Goal: Communication & Community: Ask a question

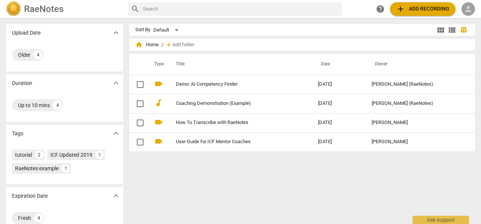
click at [465, 10] on span "person" at bounding box center [468, 9] width 9 height 9
click at [460, 19] on li "Login" at bounding box center [461, 18] width 27 height 18
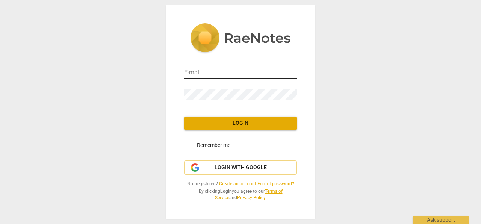
click at [195, 68] on input "email" at bounding box center [240, 73] width 113 height 11
type input "[EMAIL_ADDRESS][DOMAIN_NAME]"
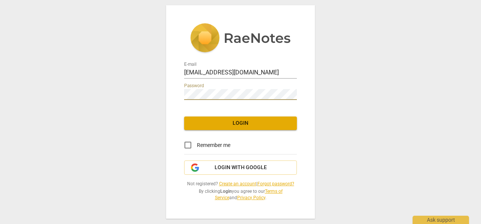
click at [247, 116] on button "Login" at bounding box center [240, 123] width 113 height 14
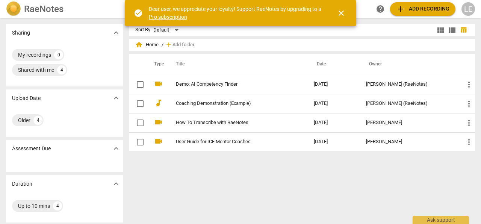
click at [341, 13] on span "close" at bounding box center [341, 13] width 9 height 9
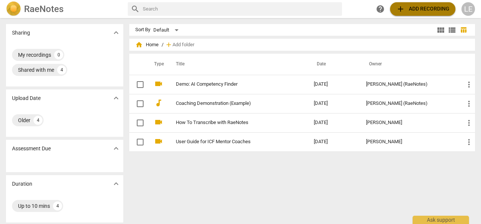
click at [412, 10] on span "add Add recording" at bounding box center [422, 9] width 53 height 9
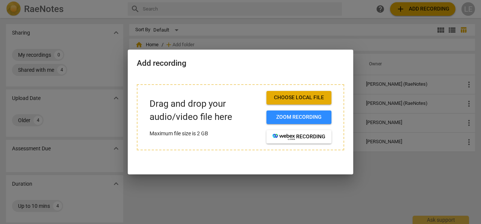
click at [291, 97] on span "Choose local file" at bounding box center [298, 98] width 53 height 8
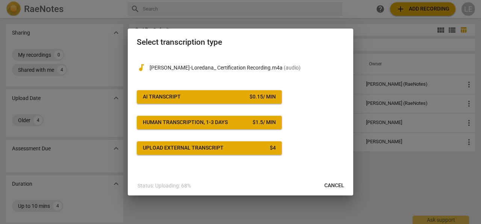
click at [192, 147] on div "Upload external transcript" at bounding box center [183, 148] width 81 height 8
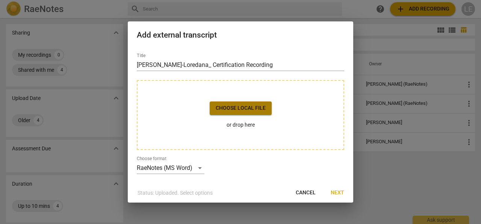
click at [247, 109] on span "Choose local file" at bounding box center [241, 108] width 50 height 8
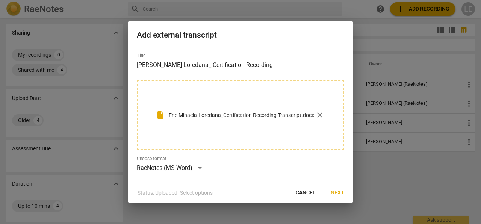
click at [337, 190] on span "Next" at bounding box center [338, 193] width 14 height 8
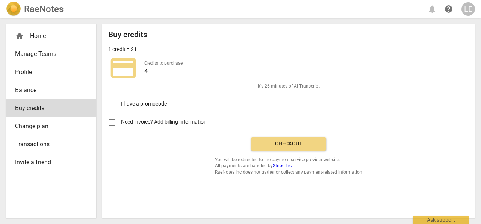
click at [291, 143] on span "Checkout" at bounding box center [288, 144] width 63 height 8
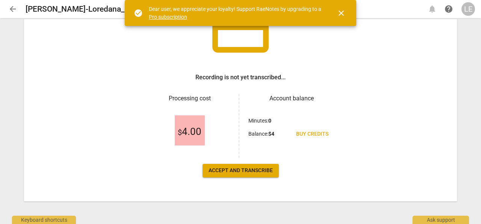
scroll to position [72, 0]
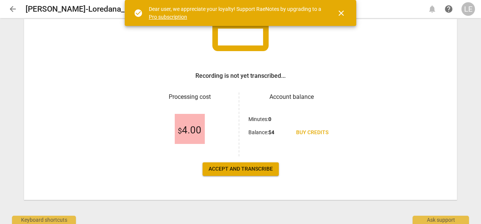
click at [229, 172] on span "Accept and transcribe" at bounding box center [240, 169] width 64 height 8
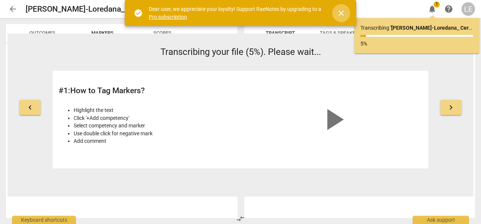
click at [340, 12] on span "close" at bounding box center [341, 13] width 9 height 9
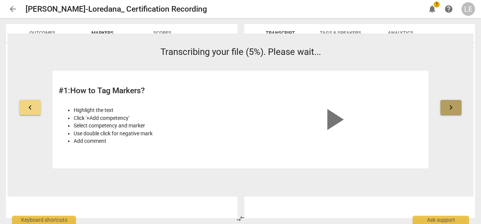
click at [458, 110] on button "keyboard_arrow_right" at bounding box center [450, 107] width 21 height 15
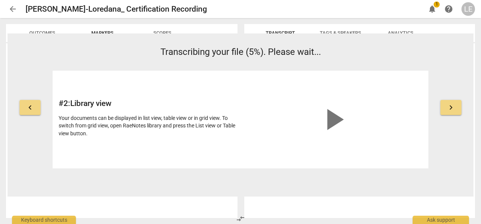
click at [453, 109] on span "keyboard_arrow_right" at bounding box center [450, 107] width 9 height 9
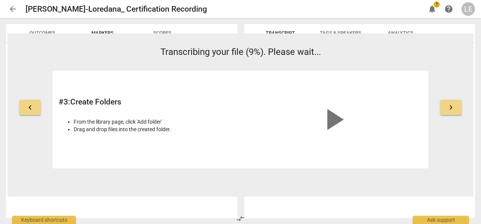
click at [453, 109] on span "keyboard_arrow_right" at bounding box center [450, 107] width 9 height 9
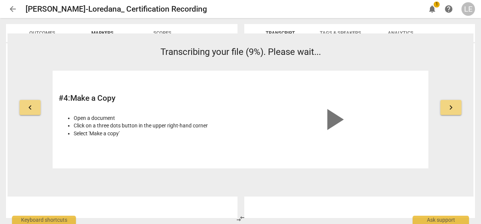
click at [453, 109] on span "keyboard_arrow_right" at bounding box center [450, 107] width 9 height 9
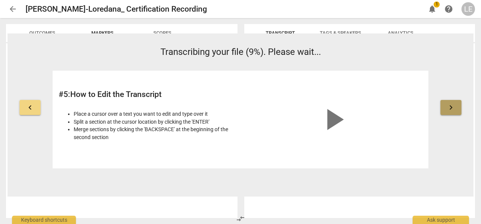
click at [453, 109] on span "keyboard_arrow_right" at bounding box center [450, 107] width 9 height 9
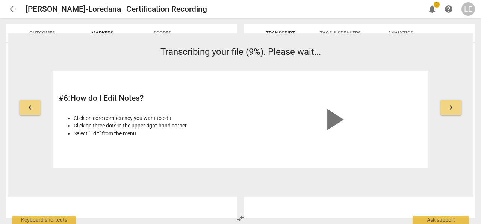
click at [453, 109] on span "keyboard_arrow_right" at bounding box center [450, 107] width 9 height 9
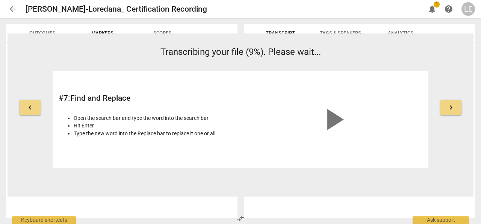
click at [453, 109] on span "keyboard_arrow_right" at bounding box center [450, 107] width 9 height 9
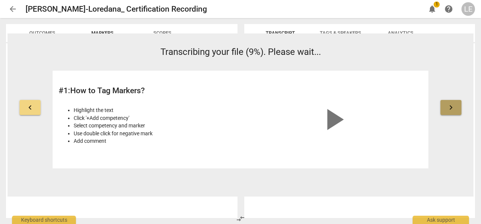
click at [453, 109] on span "keyboard_arrow_right" at bounding box center [450, 107] width 9 height 9
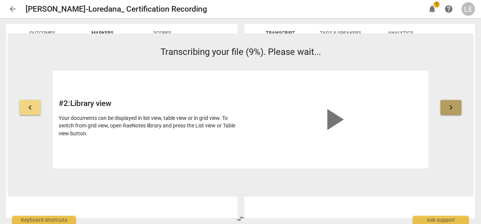
click at [453, 109] on span "keyboard_arrow_right" at bounding box center [450, 107] width 9 height 9
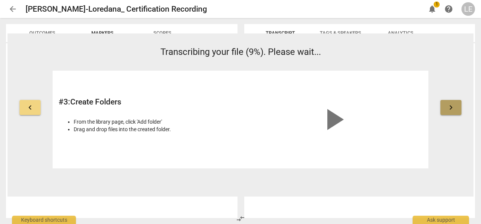
click at [453, 109] on span "keyboard_arrow_right" at bounding box center [450, 107] width 9 height 9
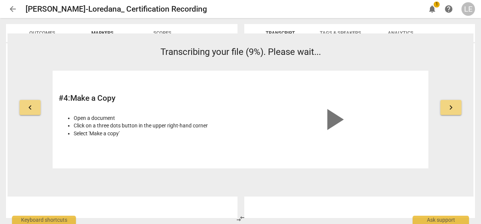
click at [453, 109] on span "keyboard_arrow_right" at bounding box center [450, 107] width 9 height 9
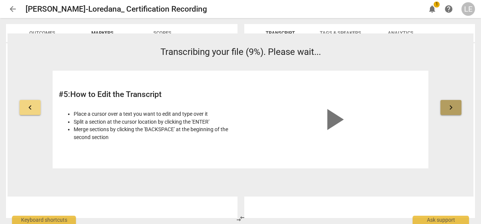
click at [453, 109] on span "keyboard_arrow_right" at bounding box center [450, 107] width 9 height 9
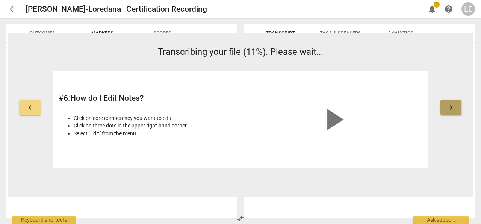
click at [453, 109] on span "keyboard_arrow_right" at bounding box center [450, 107] width 9 height 9
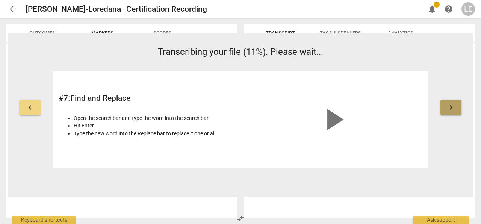
click at [453, 109] on span "keyboard_arrow_right" at bounding box center [450, 107] width 9 height 9
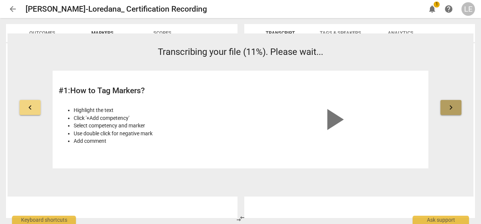
click at [453, 109] on span "keyboard_arrow_right" at bounding box center [450, 107] width 9 height 9
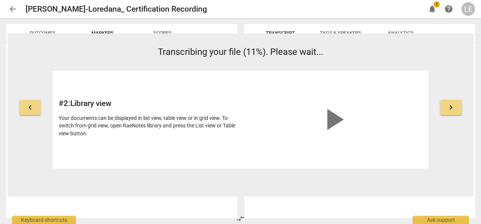
click at [451, 107] on span "keyboard_arrow_right" at bounding box center [450, 107] width 9 height 9
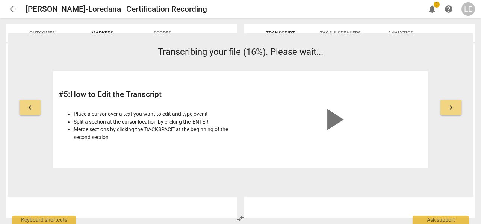
click at [458, 109] on button "keyboard_arrow_right" at bounding box center [450, 107] width 21 height 15
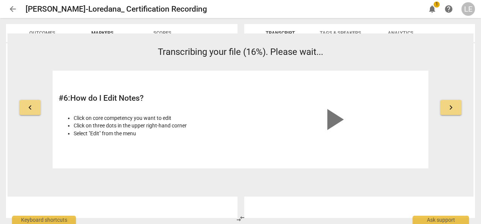
click at [458, 109] on button "keyboard_arrow_right" at bounding box center [450, 107] width 21 height 15
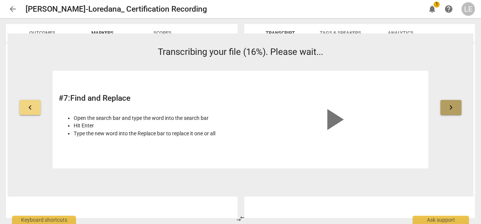
click at [458, 109] on button "keyboard_arrow_right" at bounding box center [450, 107] width 21 height 15
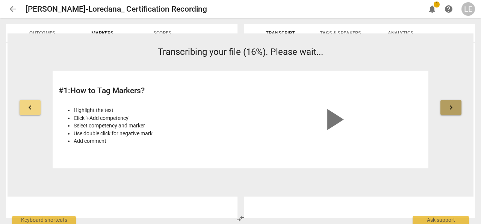
click at [458, 109] on button "keyboard_arrow_right" at bounding box center [450, 107] width 21 height 15
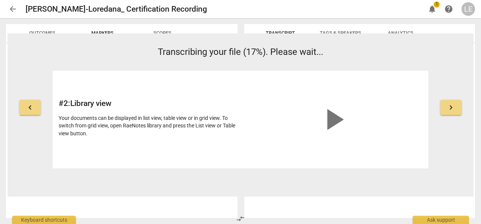
click at [454, 106] on span "keyboard_arrow_right" at bounding box center [450, 107] width 9 height 9
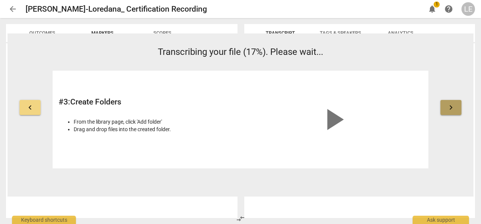
click at [454, 106] on span "keyboard_arrow_right" at bounding box center [450, 107] width 9 height 9
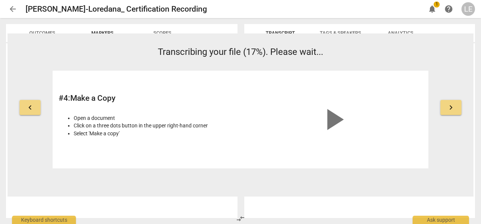
click at [454, 106] on span "keyboard_arrow_right" at bounding box center [450, 107] width 9 height 9
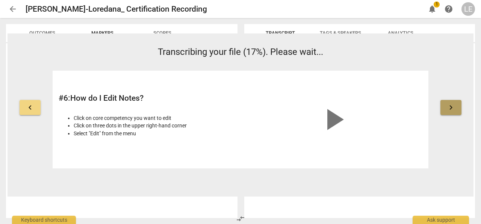
click at [454, 106] on span "keyboard_arrow_right" at bounding box center [450, 107] width 9 height 9
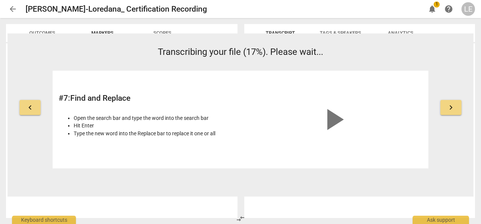
click at [454, 106] on span "keyboard_arrow_right" at bounding box center [450, 107] width 9 height 9
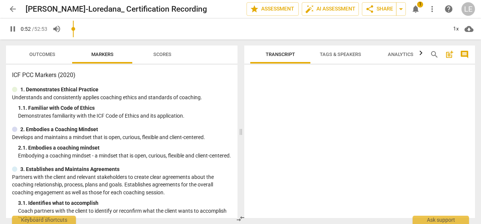
click at [14, 29] on span "pause" at bounding box center [12, 28] width 9 height 9
click at [279, 56] on span "Transcript" at bounding box center [280, 54] width 29 height 6
click at [40, 53] on span "Outcomes" at bounding box center [42, 54] width 26 height 6
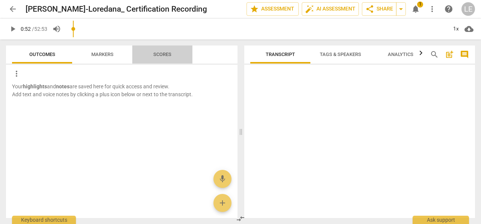
click at [171, 51] on span "Scores" at bounding box center [162, 55] width 36 height 10
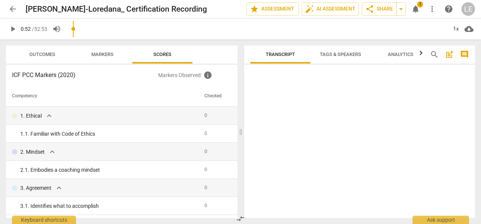
drag, startPoint x: 479, startPoint y: 132, endPoint x: 481, endPoint y: 195, distance: 63.1
click at [480, 195] on div "Transcript Tags & Speakers Analytics search post_add comment 2025-10-10T09:40:0…" at bounding box center [361, 131] width 240 height 184
click at [331, 57] on span "Tags & Speakers" at bounding box center [340, 54] width 41 height 6
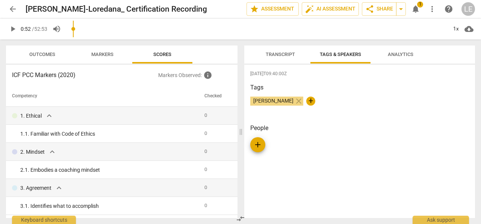
click at [402, 56] on span "Analytics" at bounding box center [401, 54] width 26 height 6
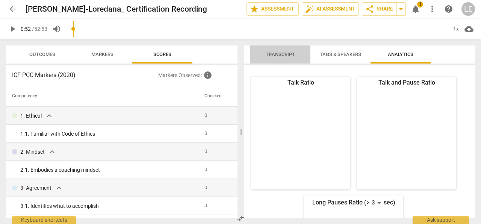
click at [282, 57] on span "Transcript" at bounding box center [280, 54] width 29 height 6
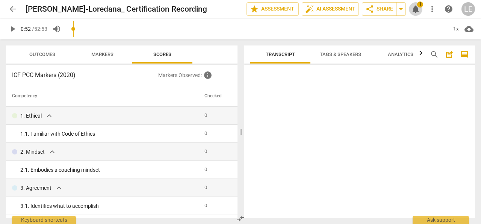
click at [417, 12] on span "notifications" at bounding box center [415, 9] width 9 height 9
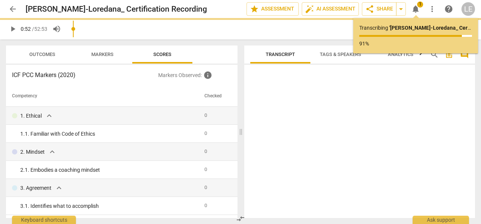
type input "53"
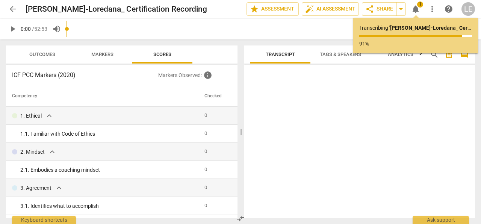
drag, startPoint x: 74, startPoint y: 28, endPoint x: 57, endPoint y: 30, distance: 16.3
click at [66, 30] on input "range" at bounding box center [256, 29] width 381 height 24
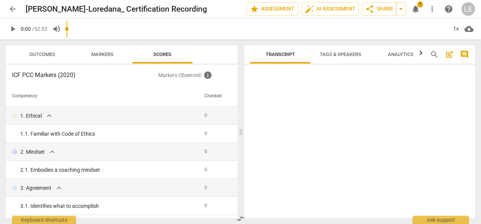
click at [280, 53] on span "Transcript" at bounding box center [280, 54] width 29 height 6
click at [418, 9] on span "notifications" at bounding box center [415, 9] width 9 height 9
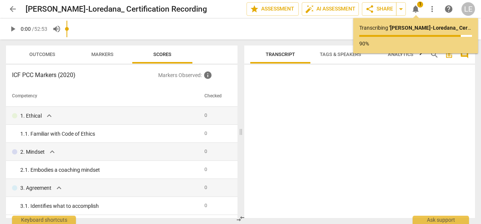
click at [414, 98] on div at bounding box center [359, 143] width 231 height 150
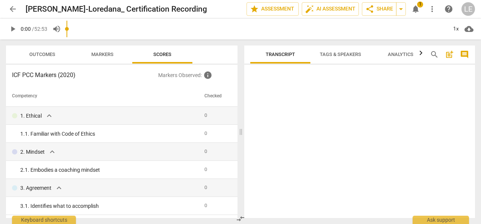
click at [416, 11] on span "notifications" at bounding box center [415, 9] width 9 height 9
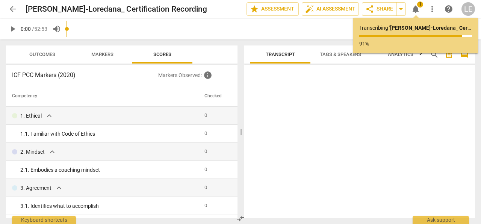
click at [370, 101] on div at bounding box center [359, 143] width 231 height 150
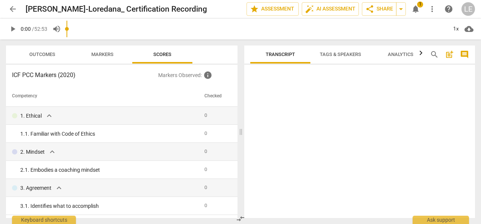
click at [350, 90] on div at bounding box center [359, 143] width 231 height 150
click at [415, 9] on span "notifications" at bounding box center [415, 9] width 9 height 9
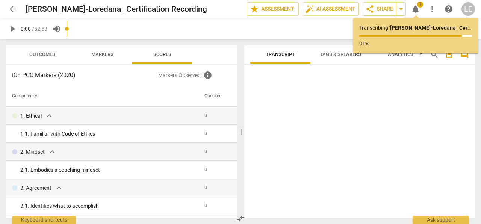
click at [416, 33] on div "Transcribing ' Ene Mihaela-Loredana_ Certification Recording ' ... 91%" at bounding box center [415, 35] width 113 height 23
click at [418, 24] on div "Transcribing ' Ene Mihaela-Loredana_ Certification Recording ' ... 91%" at bounding box center [415, 35] width 125 height 35
click at [375, 103] on div at bounding box center [359, 143] width 231 height 150
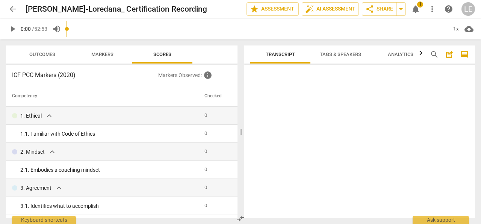
click at [417, 11] on span "notifications" at bounding box center [415, 9] width 9 height 9
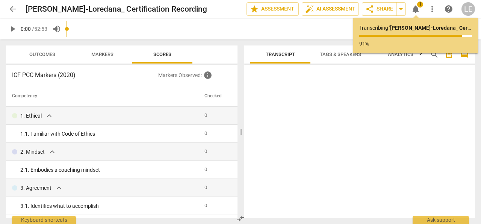
click at [395, 112] on div at bounding box center [359, 143] width 231 height 150
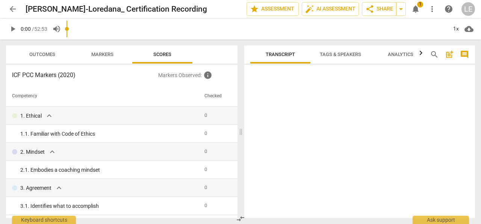
click at [395, 112] on div at bounding box center [359, 143] width 231 height 150
click at [350, 162] on div at bounding box center [359, 143] width 231 height 150
click at [412, 9] on span "notifications" at bounding box center [415, 9] width 9 height 9
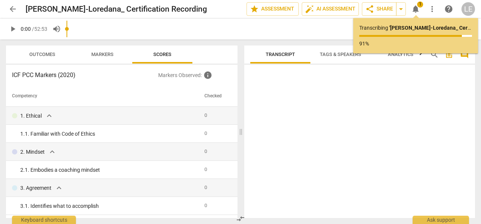
click at [410, 50] on div "Transcribing ' Ene Mihaela-Loredana_ Certification Recording ' ... 91%" at bounding box center [415, 35] width 125 height 35
click at [399, 91] on div at bounding box center [359, 143] width 231 height 150
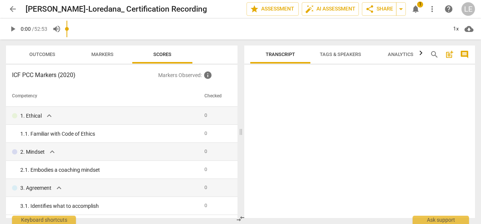
click at [399, 91] on div at bounding box center [359, 143] width 231 height 150
click at [14, 30] on span "play_arrow" at bounding box center [12, 28] width 9 height 9
click at [419, 9] on span "notifications" at bounding box center [415, 9] width 9 height 9
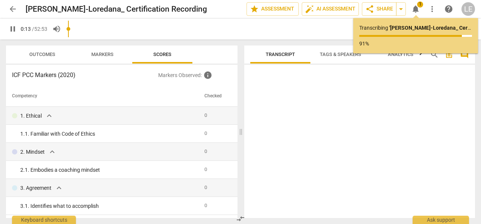
click at [13, 28] on span "pause" at bounding box center [12, 28] width 9 height 9
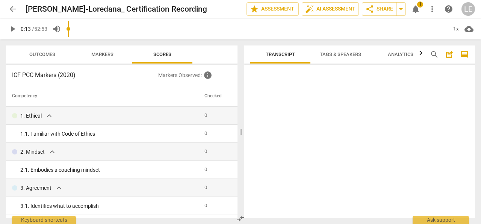
click at [48, 53] on span "Outcomes" at bounding box center [42, 54] width 26 height 6
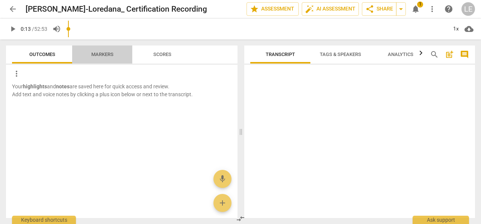
click at [106, 52] on span "Markers" at bounding box center [102, 54] width 22 height 6
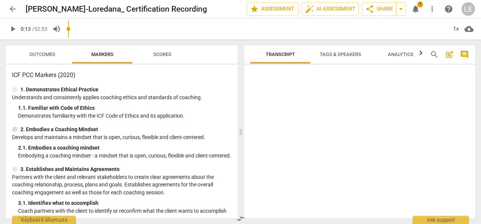
click at [172, 50] on span "Scores" at bounding box center [162, 55] width 36 height 10
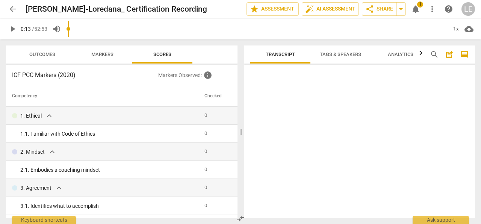
click at [337, 51] on span "Tags & Speakers" at bounding box center [340, 55] width 59 height 10
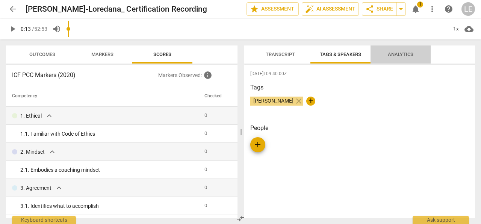
click at [405, 53] on span "Analytics" at bounding box center [401, 54] width 26 height 6
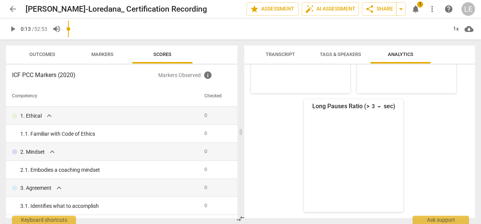
scroll to position [0, 0]
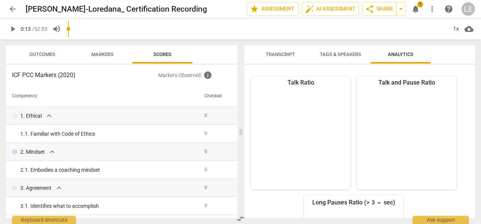
click at [414, 9] on span "notifications" at bounding box center [415, 9] width 9 height 9
click at [468, 89] on div "Talk Ratio Talk and Pause Ratio Long Pauses Ratio (> 3 sec)" at bounding box center [359, 141] width 231 height 153
click at [418, 11] on span "notifications" at bounding box center [415, 9] width 9 height 9
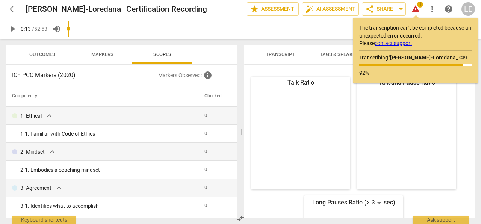
click at [458, 104] on div "Talk Ratio Talk and Pause Ratio Long Pauses Ratio (> 3 sec)" at bounding box center [359, 141] width 231 height 153
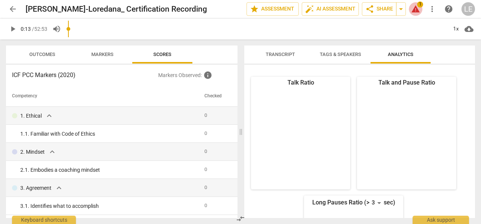
click at [421, 10] on span "warning 1" at bounding box center [416, 9] width 14 height 9
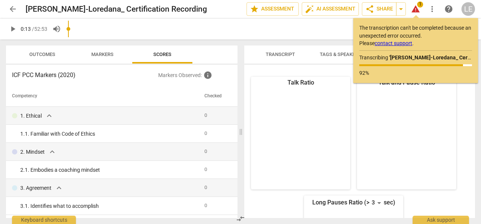
click at [470, 112] on div "Talk Ratio Talk and Pause Ratio Long Pauses Ratio (> 3 sec)" at bounding box center [359, 141] width 231 height 153
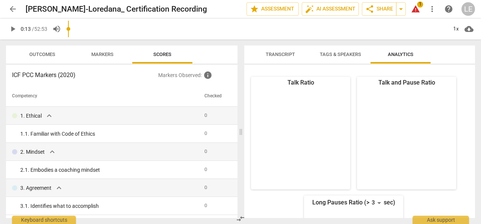
click at [418, 12] on span "warning" at bounding box center [415, 9] width 9 height 9
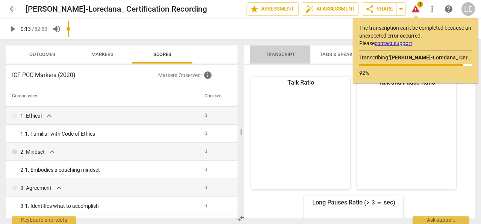
click at [287, 53] on span "Transcript" at bounding box center [280, 54] width 29 height 6
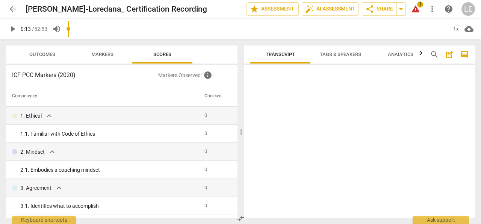
click at [457, 78] on div at bounding box center [359, 143] width 231 height 150
click at [419, 52] on icon "button" at bounding box center [420, 52] width 9 height 9
click at [244, 55] on div "Transcript Tags & Speakers Analytics search post_add comment 2025-10-10T09:40:0…" at bounding box center [361, 131] width 240 height 184
click at [417, 8] on span "warning" at bounding box center [415, 9] width 9 height 9
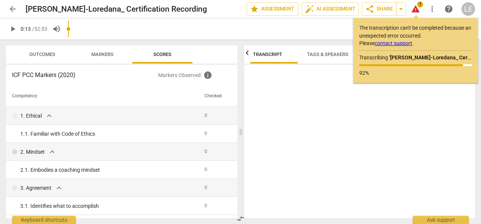
click at [391, 41] on link "contact support" at bounding box center [394, 43] width 38 height 6
click at [398, 44] on link "contact support" at bounding box center [394, 43] width 38 height 6
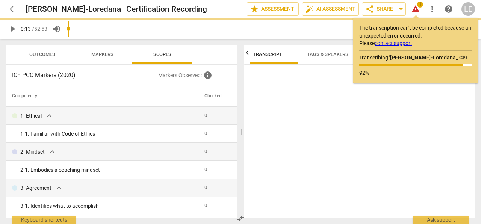
type input "14"
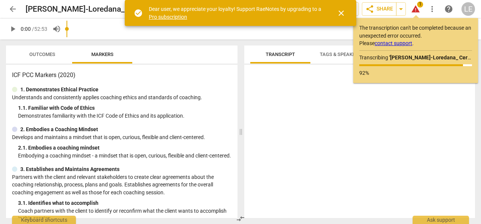
click at [341, 15] on span "close" at bounding box center [341, 13] width 9 height 9
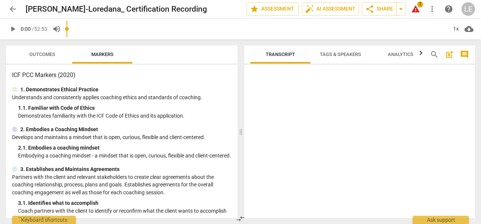
click at [418, 8] on span "warning" at bounding box center [415, 9] width 9 height 9
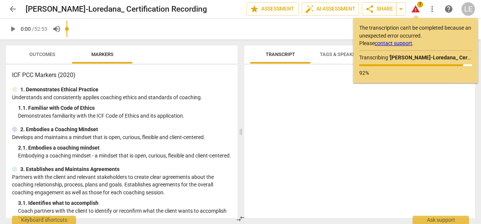
click at [468, 10] on div "LE" at bounding box center [468, 9] width 14 height 14
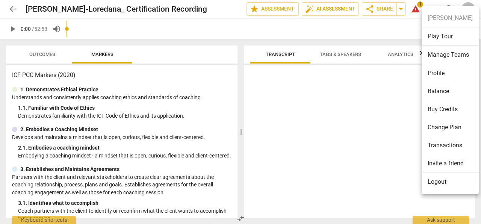
click at [354, 118] on div at bounding box center [240, 112] width 481 height 224
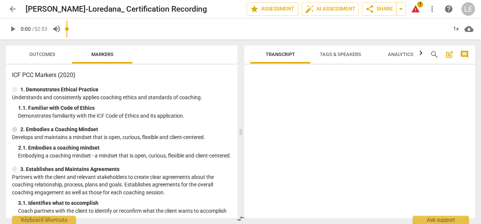
click at [10, 7] on span "arrow_back" at bounding box center [12, 9] width 9 height 9
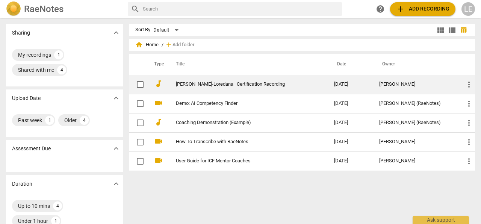
click at [264, 83] on link "[PERSON_NAME]-Loredana_ Certification Recording" at bounding box center [241, 85] width 131 height 6
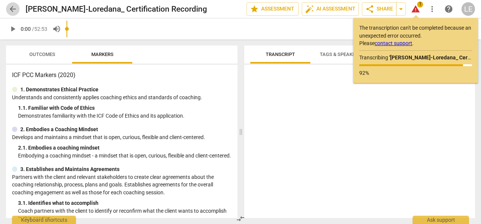
click at [13, 13] on span "arrow_back" at bounding box center [12, 9] width 9 height 9
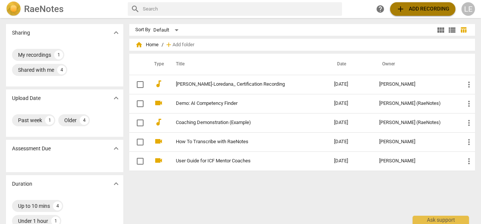
click at [433, 12] on span "add Add recording" at bounding box center [422, 9] width 53 height 9
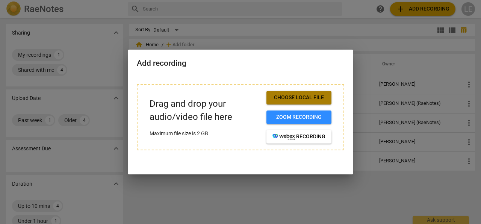
click at [308, 98] on span "Choose local file" at bounding box center [298, 98] width 53 height 8
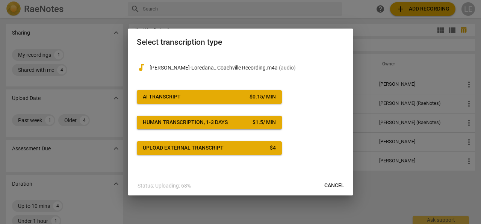
click at [331, 183] on span "Cancel" at bounding box center [334, 186] width 20 height 8
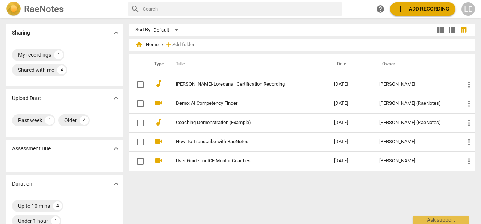
click at [314, 182] on div "Sort By Default view_module view_list table_chart home Home / add Add folder Ty…" at bounding box center [305, 121] width 352 height 194
click at [46, 68] on div "Shared with me" at bounding box center [36, 70] width 36 height 8
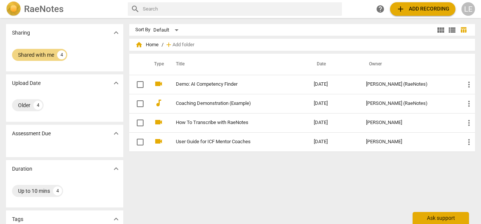
click at [440, 222] on div "Ask support" at bounding box center [440, 218] width 56 height 12
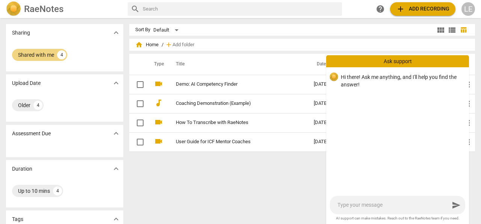
click at [374, 205] on textarea at bounding box center [393, 204] width 112 height 7
type textarea "H"
type textarea "He"
type textarea "Hel"
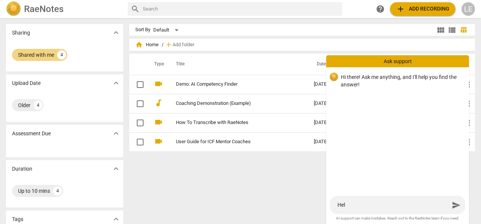
type textarea "Hell"
type textarea "Hello"
type textarea "Hello,"
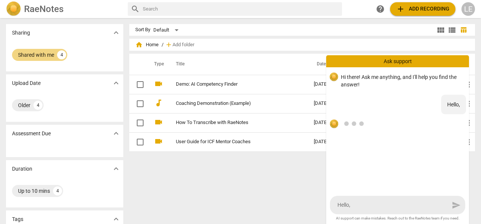
type textarea "Hello,"
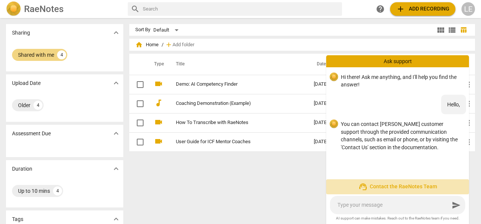
click at [389, 186] on span "support_agent Contact the RaeNotes Team" at bounding box center [397, 186] width 131 height 9
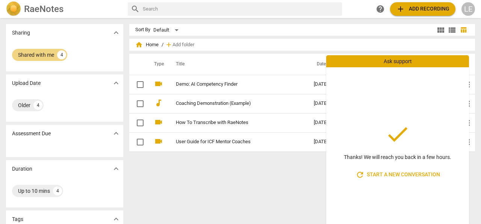
click at [412, 60] on div "Ask support" at bounding box center [397, 61] width 143 height 12
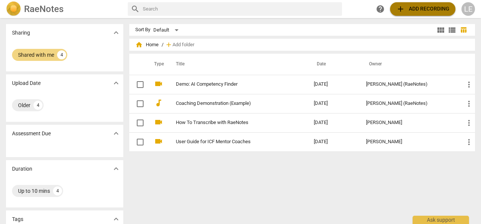
click at [431, 11] on span "add Add recording" at bounding box center [422, 9] width 53 height 9
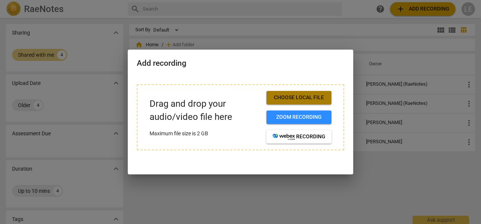
click at [308, 95] on span "Choose local file" at bounding box center [298, 98] width 53 height 8
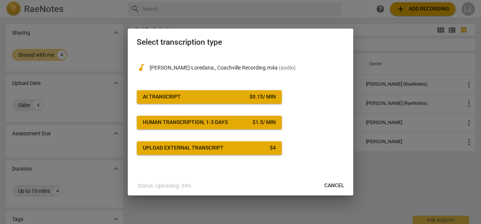
click at [337, 185] on span "Cancel" at bounding box center [334, 186] width 20 height 8
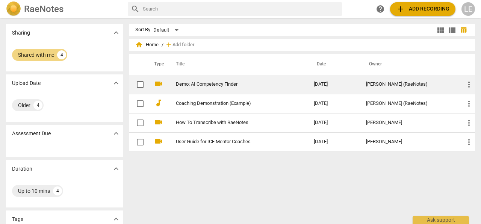
click at [241, 83] on link "Demo: AI Competency Finder" at bounding box center [231, 85] width 111 height 6
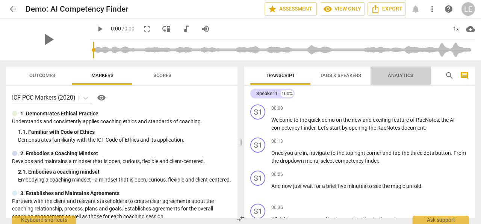
click at [405, 74] on span "Analytics" at bounding box center [401, 75] width 26 height 6
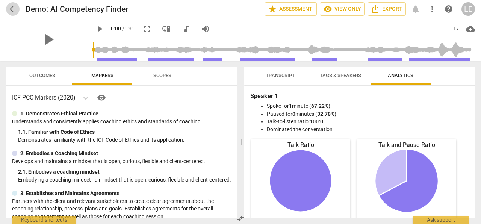
click at [11, 8] on span "arrow_back" at bounding box center [12, 9] width 9 height 9
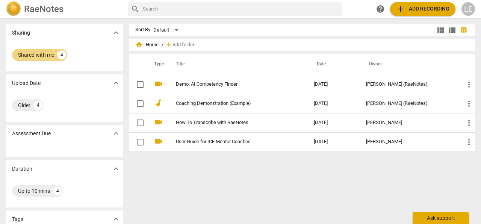
click at [430, 218] on div "Ask support" at bounding box center [440, 218] width 56 height 12
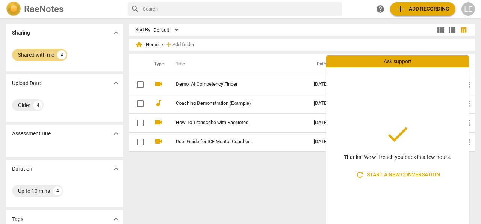
click at [415, 62] on div "Ask support" at bounding box center [397, 61] width 143 height 12
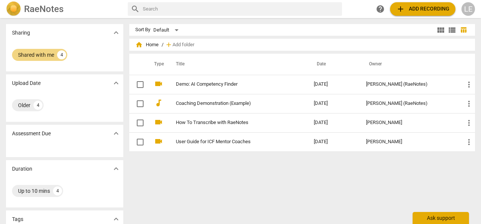
click at [455, 219] on div "Ask support" at bounding box center [440, 218] width 56 height 12
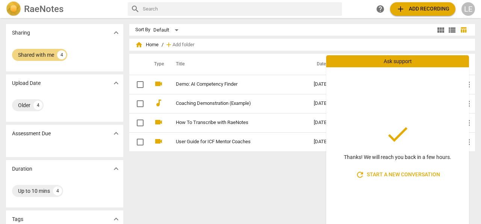
click at [279, 190] on div "Sort By Default view_module view_list table_chart home Home / add Add folder Ty…" at bounding box center [305, 121] width 352 height 194
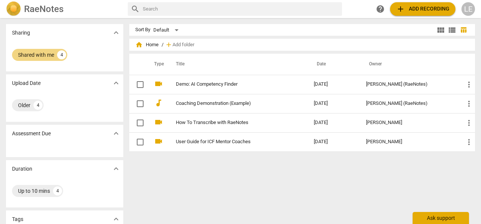
click at [448, 217] on div "Ask support" at bounding box center [440, 218] width 56 height 12
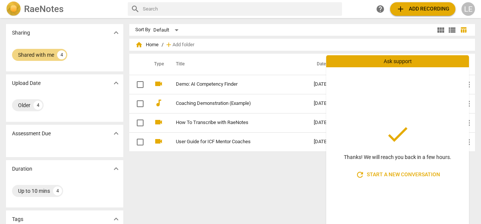
click at [426, 174] on span "refresh Start a new conversation" at bounding box center [397, 174] width 85 height 9
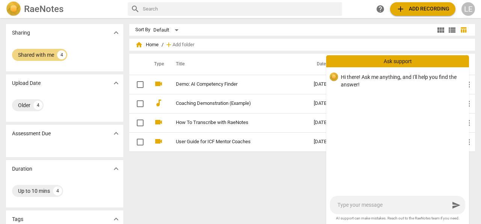
click at [391, 202] on textarea at bounding box center [393, 204] width 112 height 7
type textarea "h"
type textarea "he"
type textarea "hel"
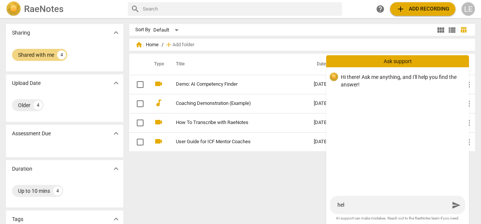
type textarea "help"
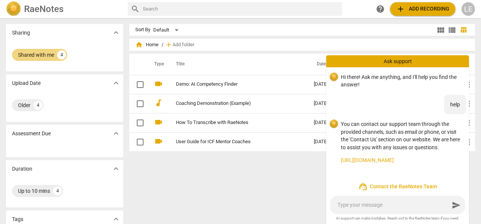
click at [405, 187] on span "support_agent Contact the RaeNotes Team" at bounding box center [397, 186] width 131 height 9
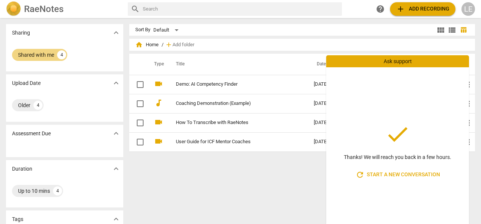
click at [399, 62] on div "Ask support" at bounding box center [397, 61] width 143 height 12
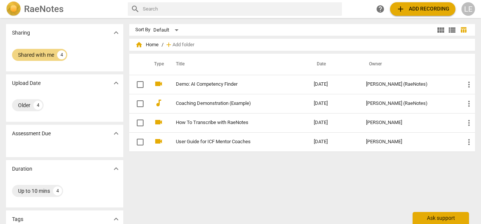
click at [438, 222] on div "Ask support" at bounding box center [440, 218] width 56 height 12
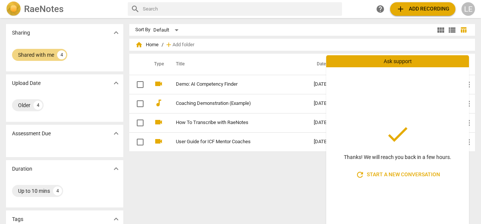
click at [402, 177] on span "refresh Start a new conversation" at bounding box center [397, 174] width 85 height 9
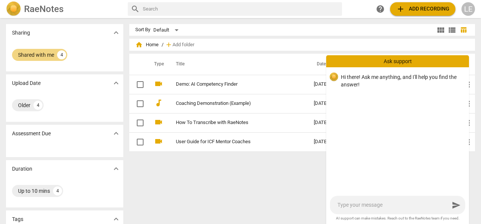
type textarea "h"
type textarea "he"
type textarea "hey"
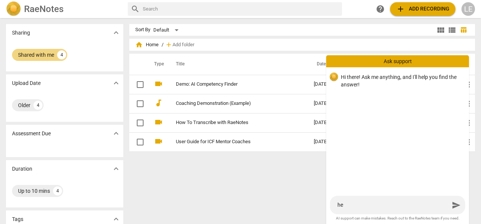
type textarea "hey"
type textarea "hey'"
type textarea "hey"
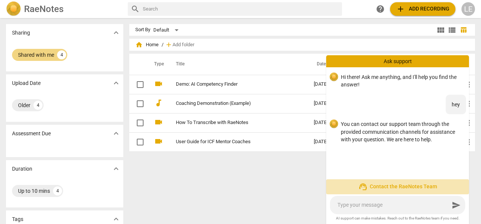
click at [386, 186] on span "support_agent Contact the RaeNotes Team" at bounding box center [397, 186] width 131 height 9
